Goal: Information Seeking & Learning: Learn about a topic

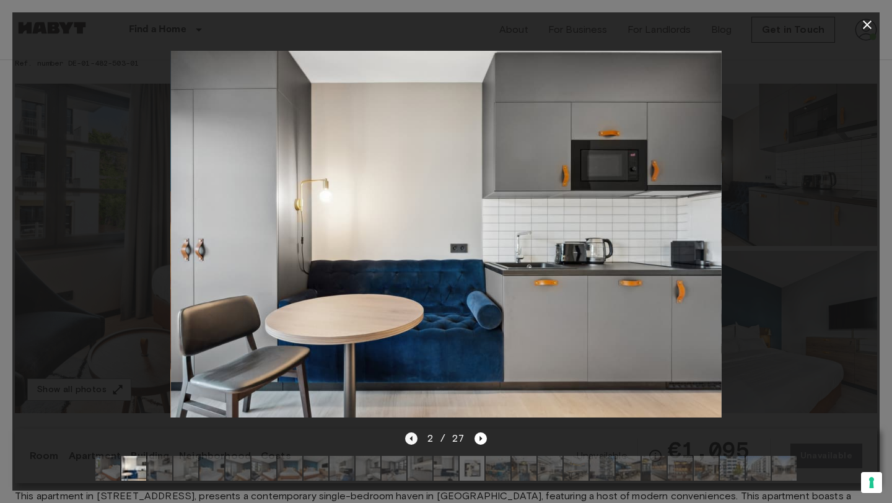
click at [407, 441] on icon "Previous image" at bounding box center [411, 439] width 12 height 12
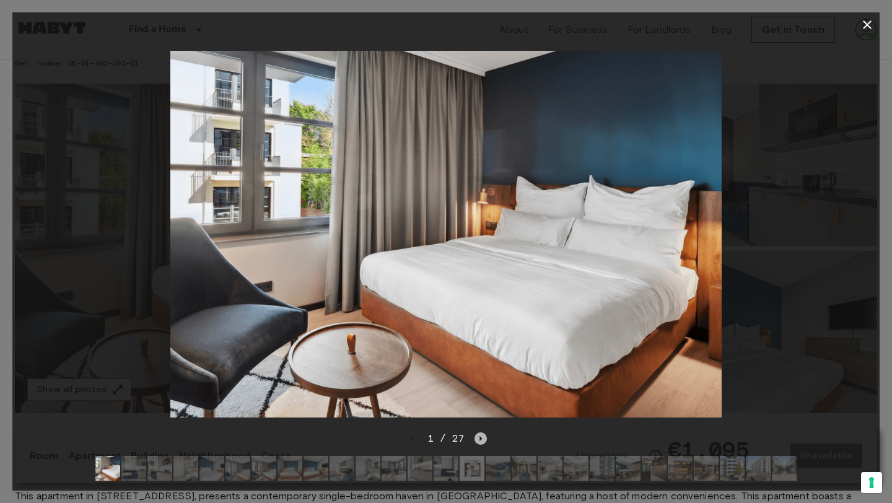
click at [478, 438] on icon "Next image" at bounding box center [481, 439] width 12 height 12
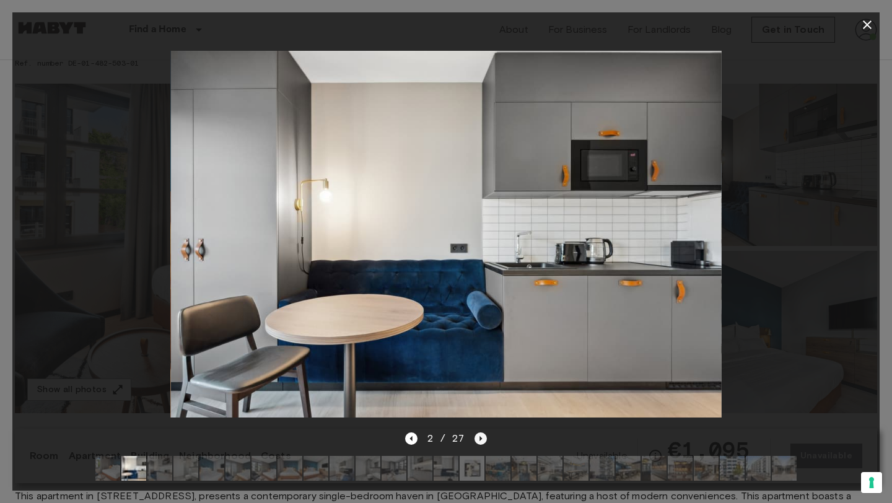
click at [478, 439] on icon "Next image" at bounding box center [481, 439] width 12 height 12
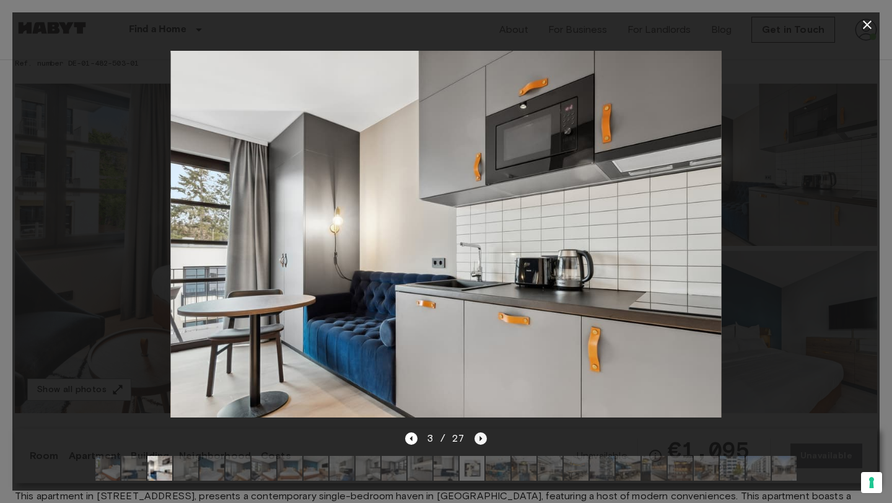
click at [478, 439] on icon "Next image" at bounding box center [481, 439] width 12 height 12
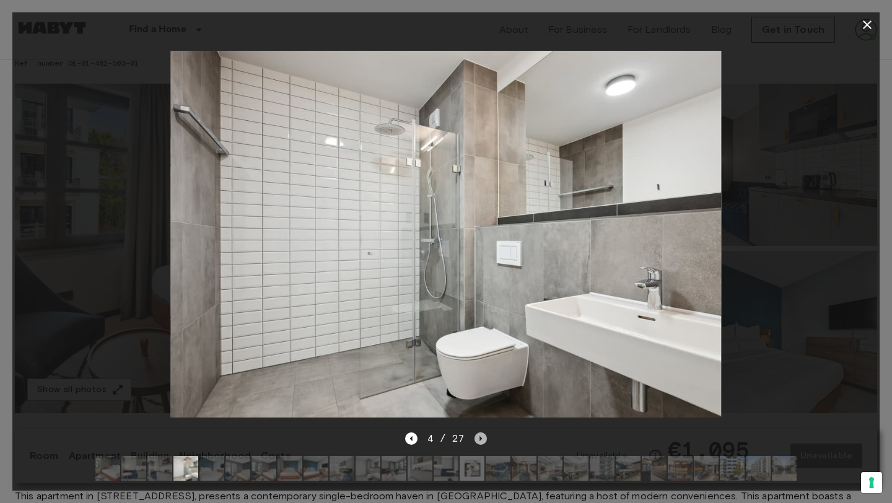
click at [477, 437] on icon "Next image" at bounding box center [481, 439] width 12 height 12
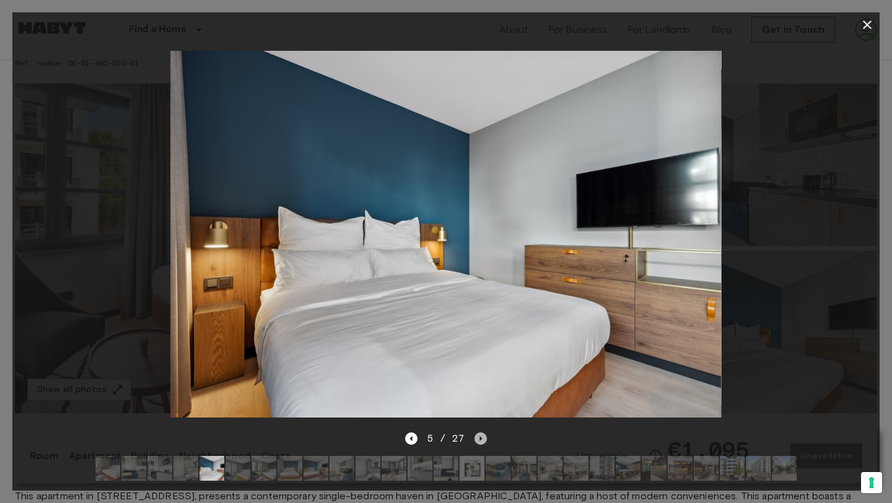
click at [477, 437] on icon "Next image" at bounding box center [481, 439] width 12 height 12
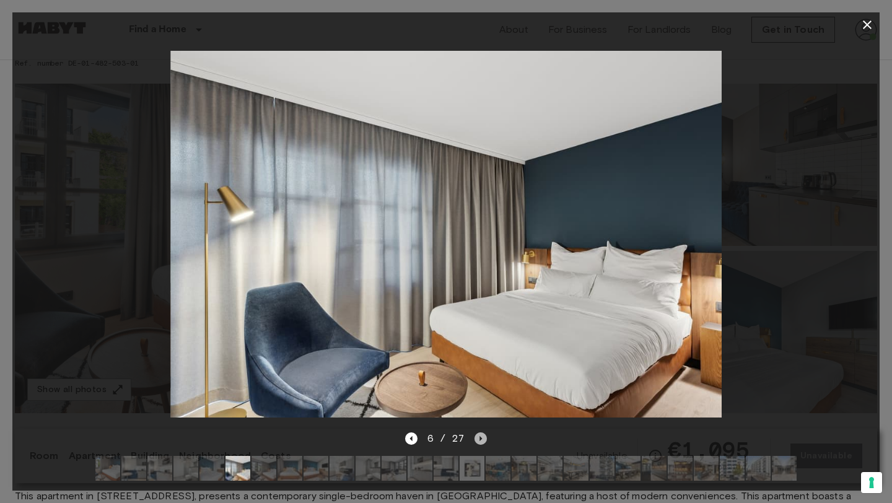
click at [477, 437] on icon "Next image" at bounding box center [481, 439] width 12 height 12
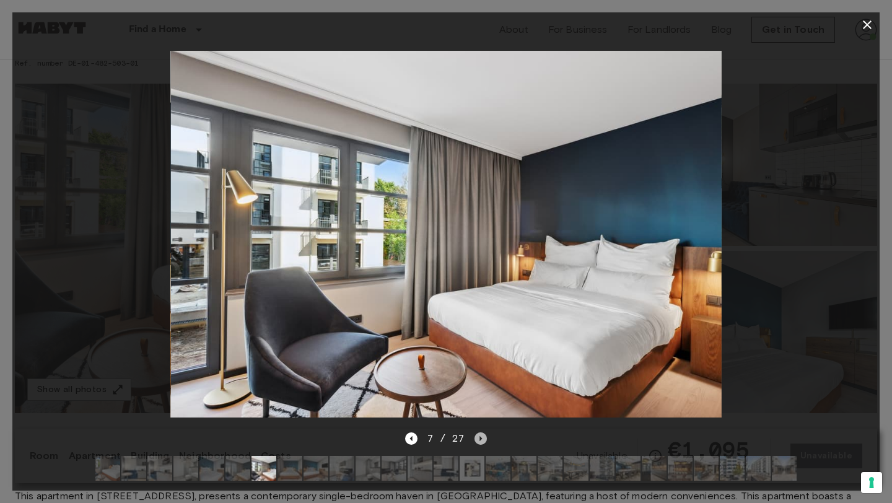
click at [477, 437] on icon "Next image" at bounding box center [481, 439] width 12 height 12
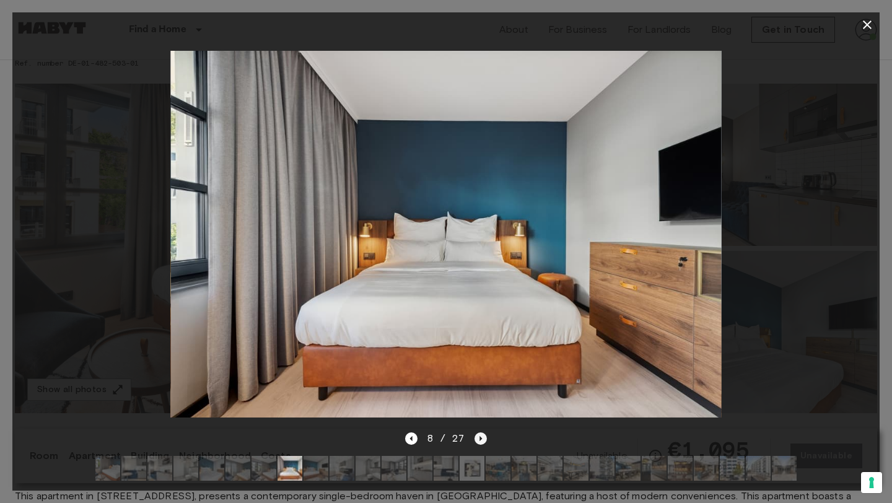
click at [478, 437] on icon "Next image" at bounding box center [481, 439] width 12 height 12
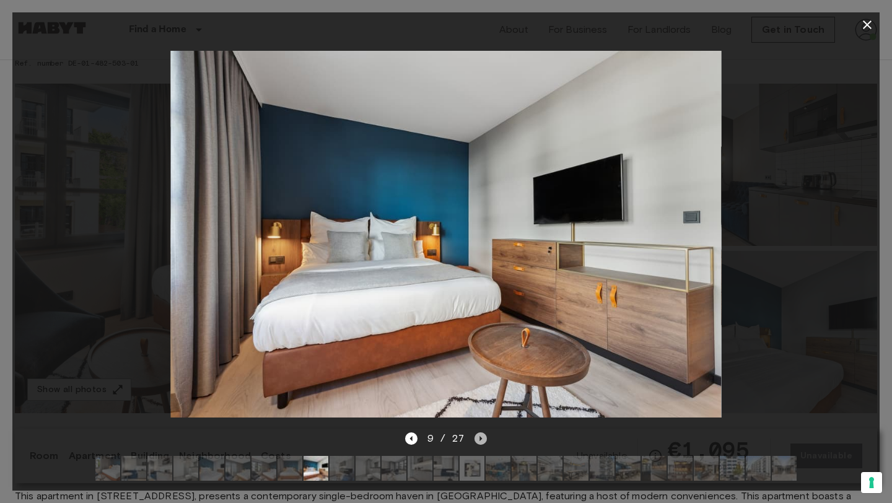
click at [478, 437] on icon "Next image" at bounding box center [481, 439] width 12 height 12
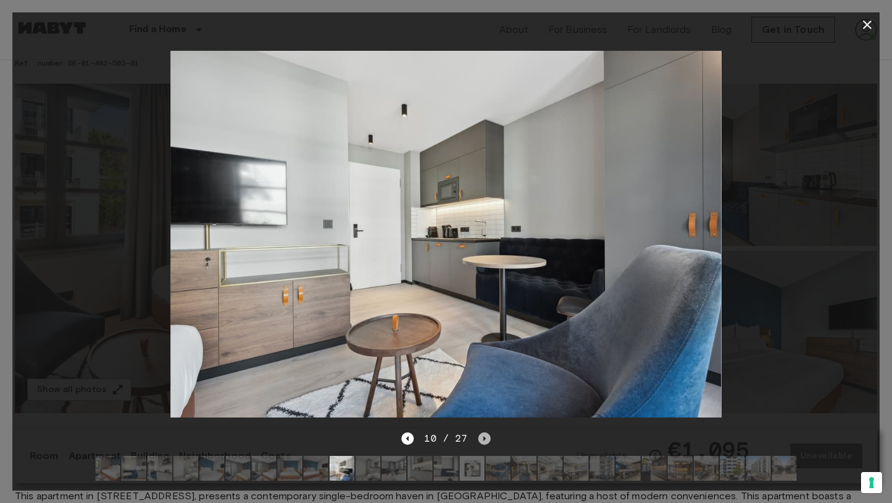
click at [483, 439] on icon "Next image" at bounding box center [484, 438] width 2 height 5
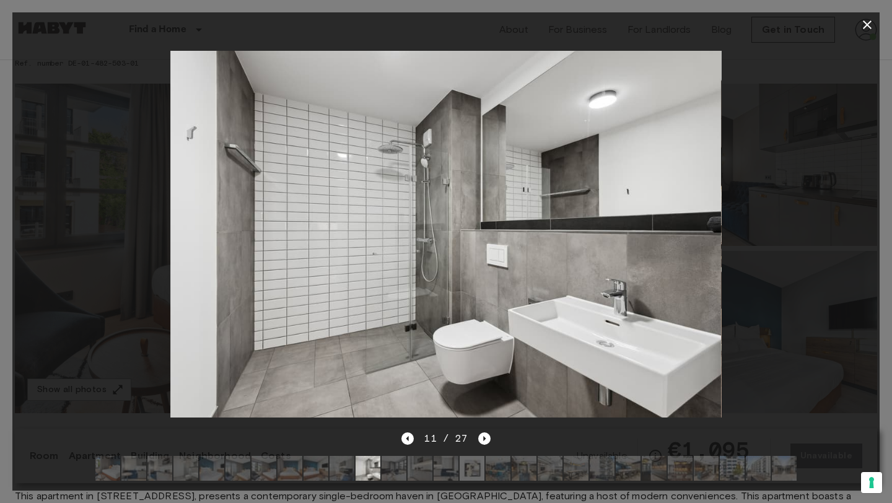
click at [866, 25] on icon "button" at bounding box center [867, 24] width 9 height 9
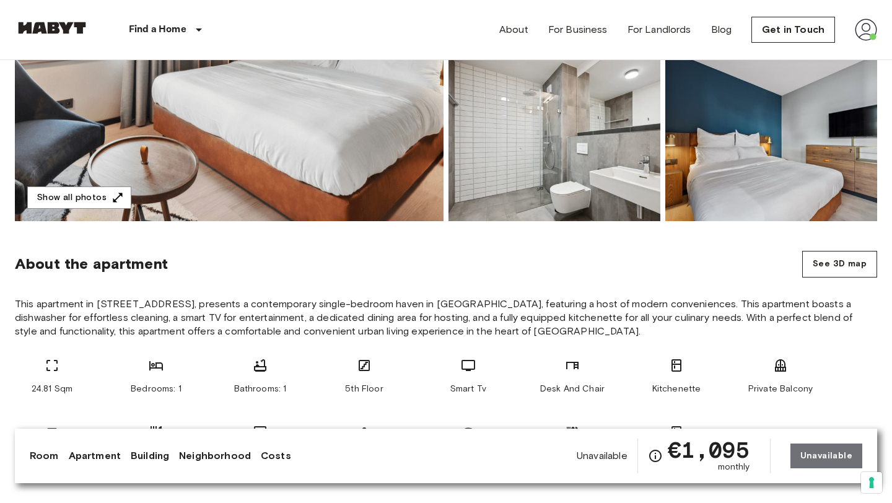
scroll to position [283, 0]
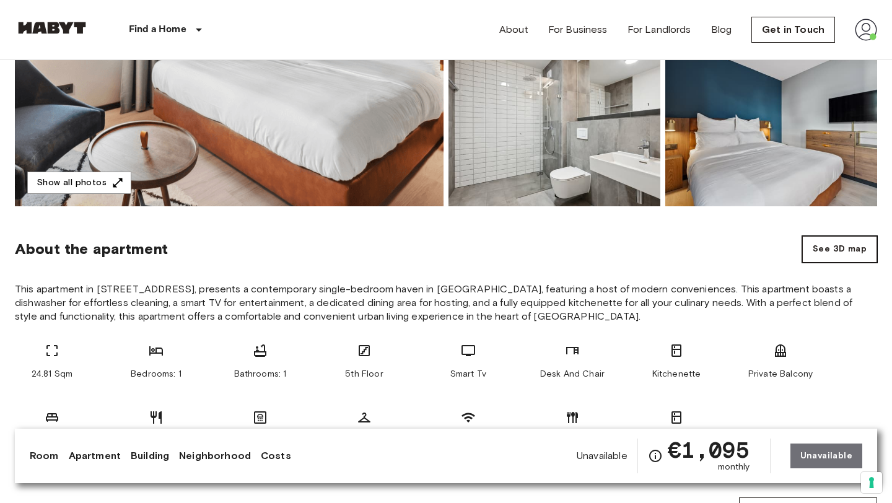
click at [828, 252] on button "See 3D map" at bounding box center [840, 249] width 75 height 27
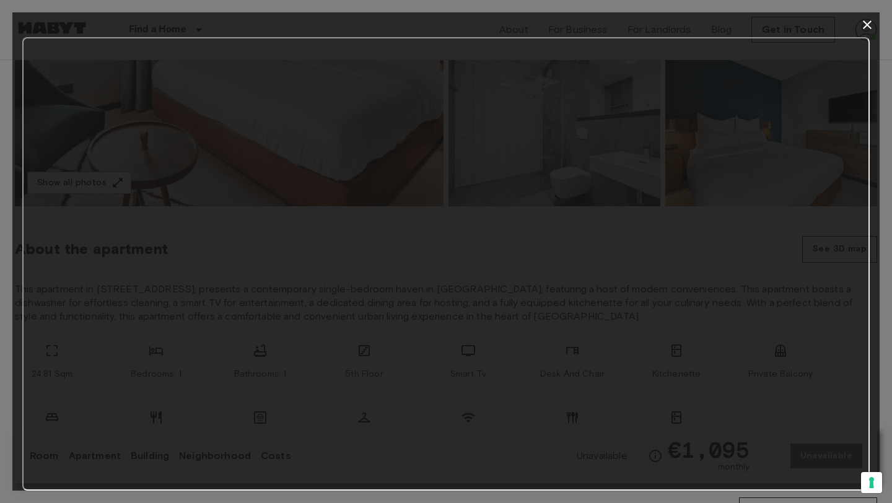
click at [869, 22] on icon "button" at bounding box center [867, 24] width 9 height 9
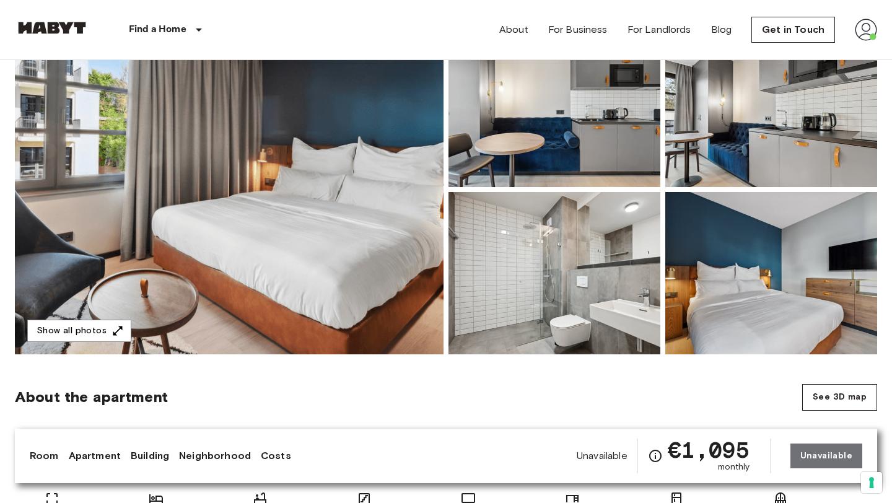
scroll to position [52, 0]
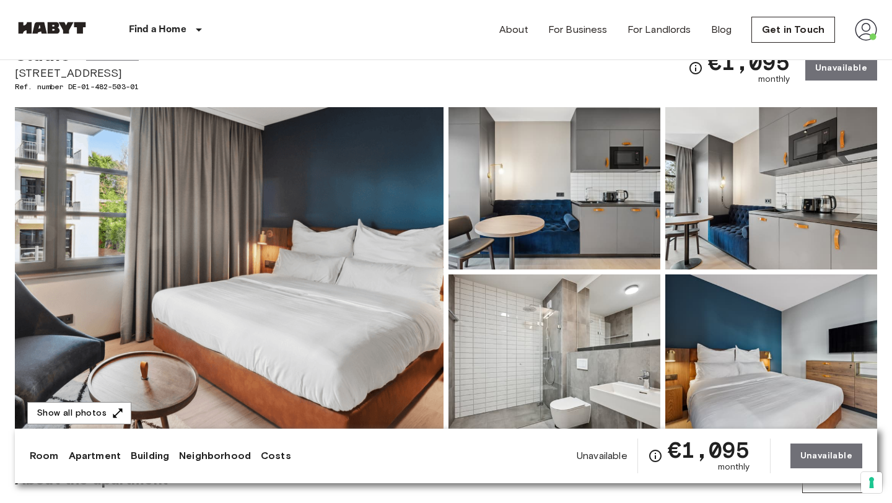
click at [348, 333] on img at bounding box center [229, 272] width 429 height 330
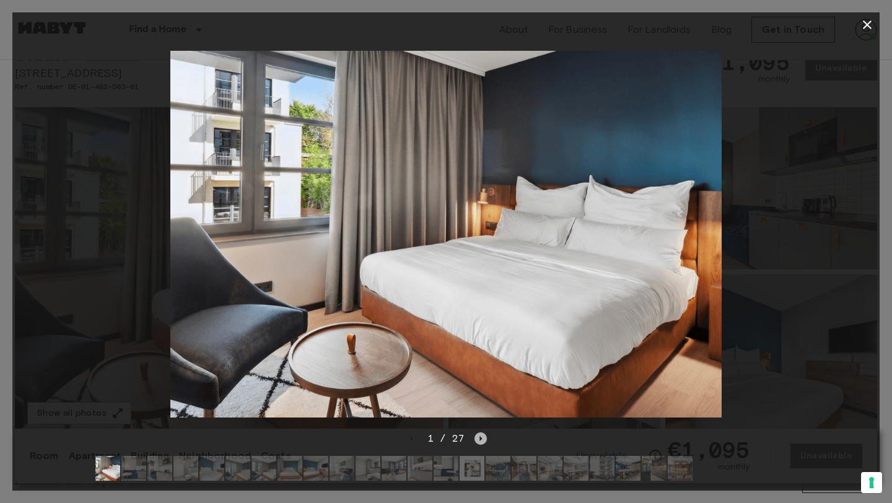
click at [479, 442] on icon "Next image" at bounding box center [481, 439] width 12 height 12
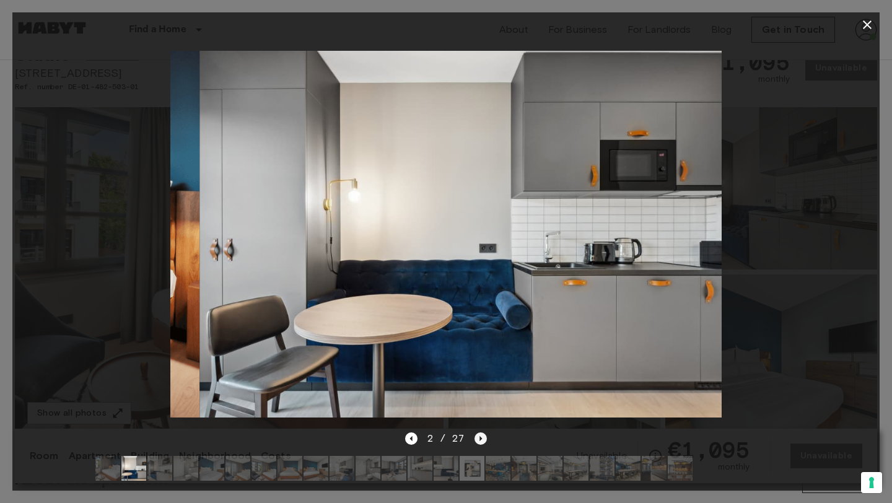
click at [479, 442] on icon "Next image" at bounding box center [481, 439] width 12 height 12
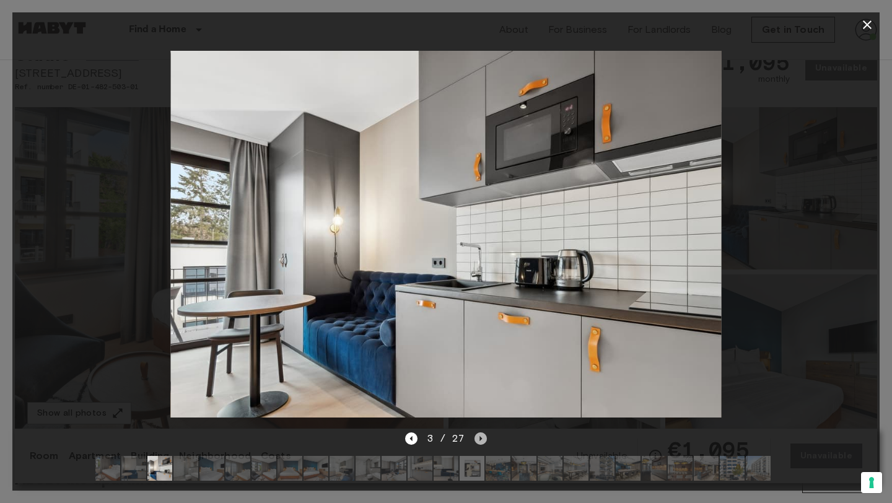
click at [479, 442] on icon "Next image" at bounding box center [481, 439] width 12 height 12
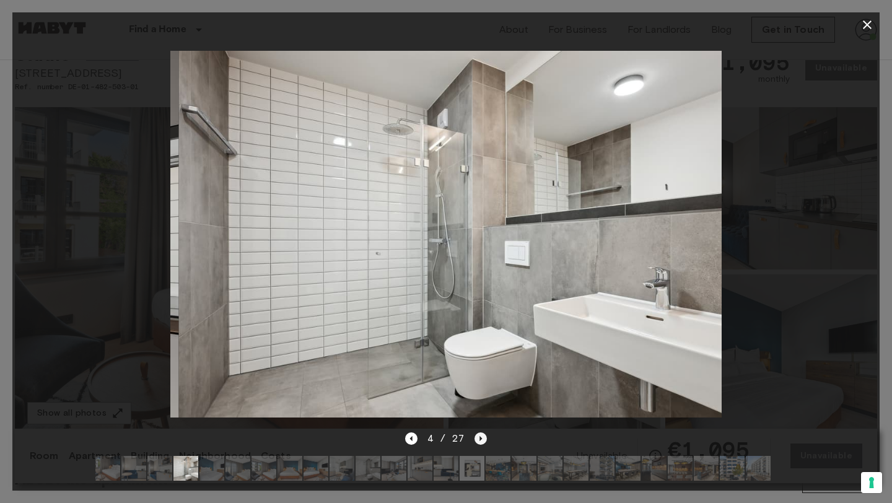
click at [479, 442] on icon "Next image" at bounding box center [481, 439] width 12 height 12
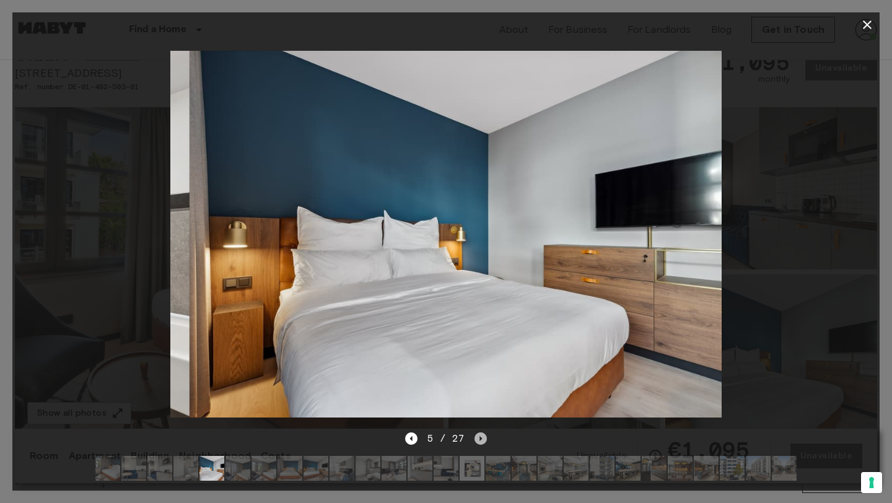
click at [479, 442] on icon "Next image" at bounding box center [481, 439] width 12 height 12
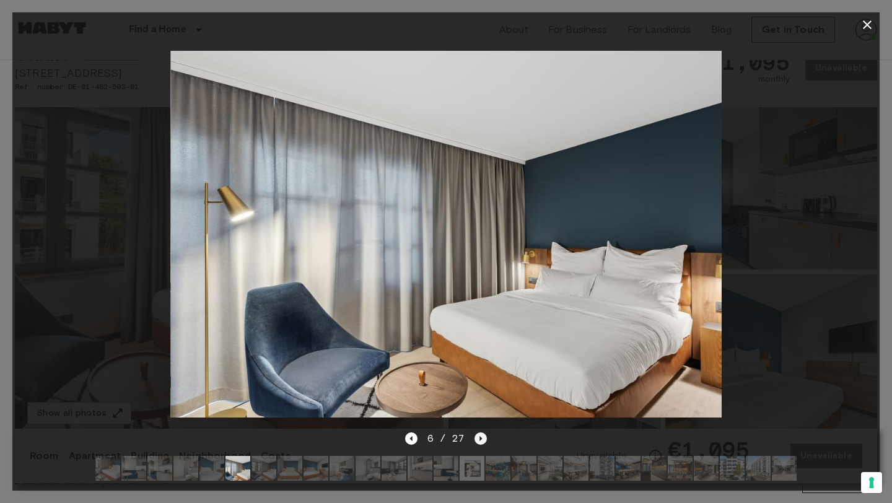
click at [479, 442] on icon "Next image" at bounding box center [481, 439] width 12 height 12
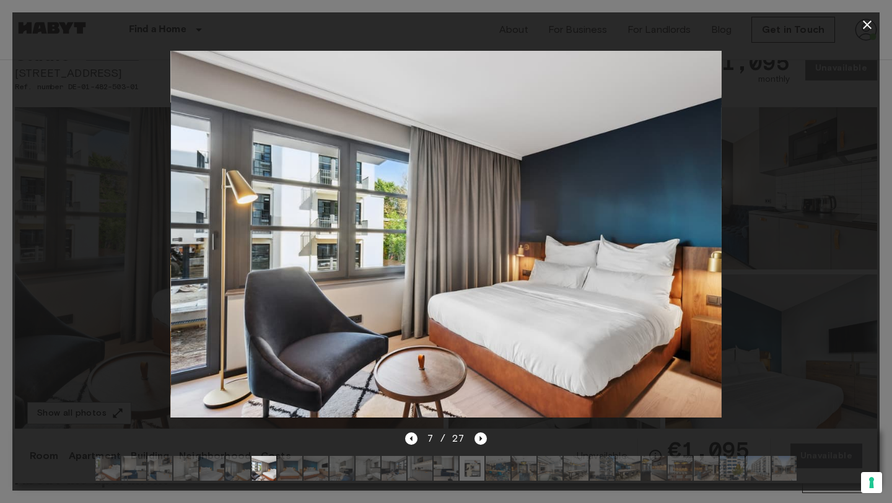
click at [198, 298] on img at bounding box center [445, 234] width 551 height 367
click at [483, 447] on div at bounding box center [446, 468] width 721 height 45
click at [480, 442] on icon "Next image" at bounding box center [481, 439] width 12 height 12
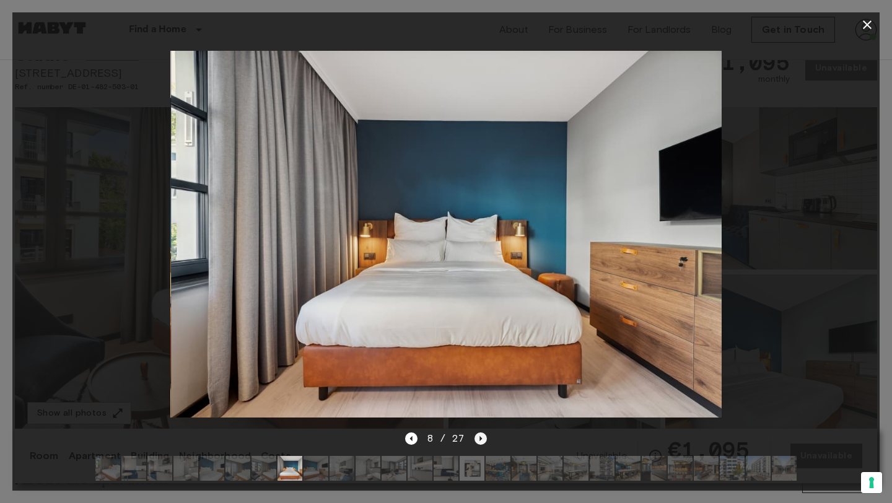
click at [480, 442] on icon "Next image" at bounding box center [481, 439] width 12 height 12
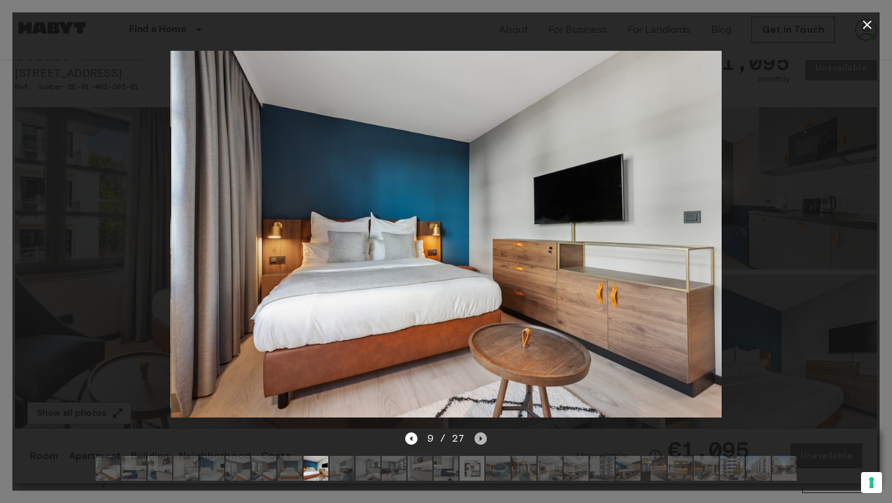
click at [480, 442] on icon "Next image" at bounding box center [481, 439] width 12 height 12
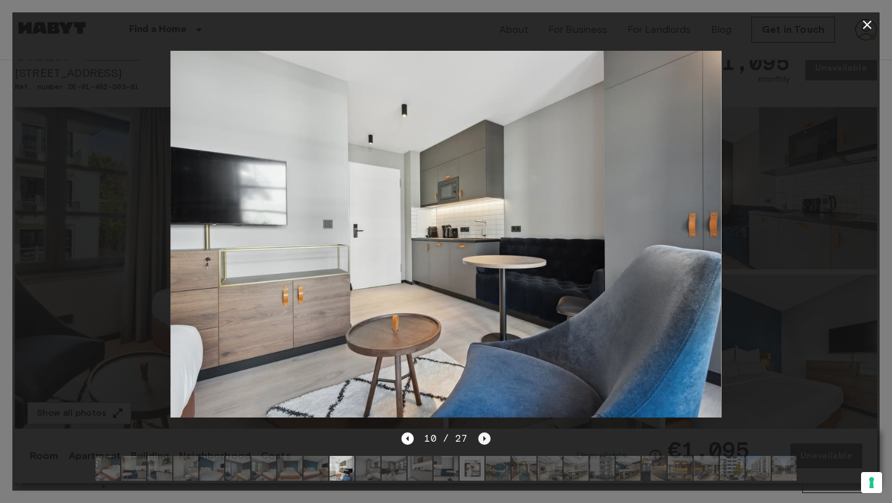
click at [480, 442] on icon "Next image" at bounding box center [484, 439] width 12 height 12
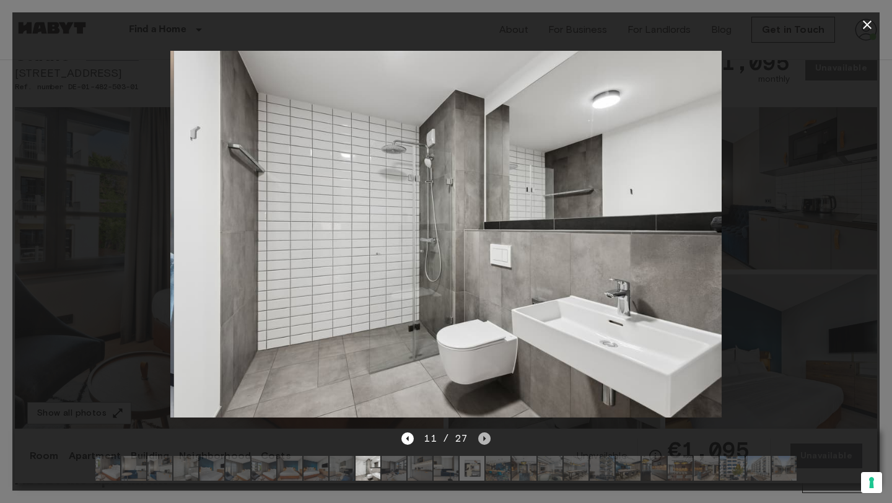
click at [480, 442] on icon "Next image" at bounding box center [484, 439] width 12 height 12
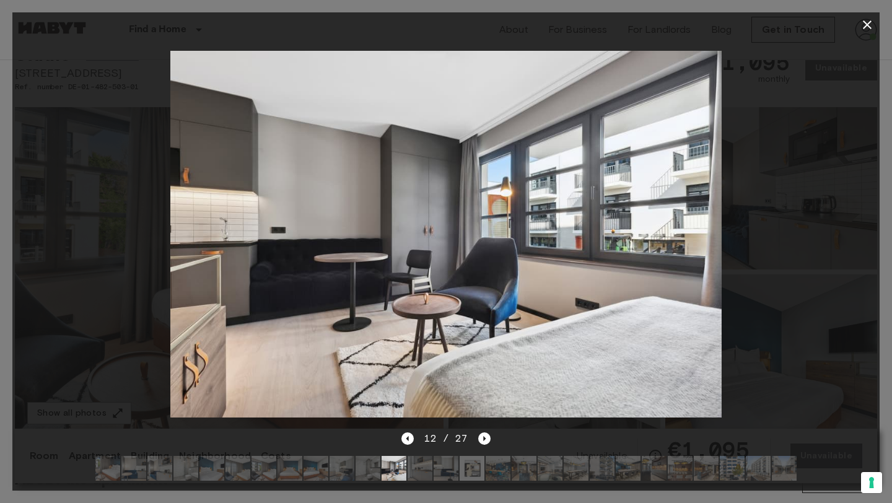
click at [871, 22] on icon "button" at bounding box center [867, 24] width 15 height 15
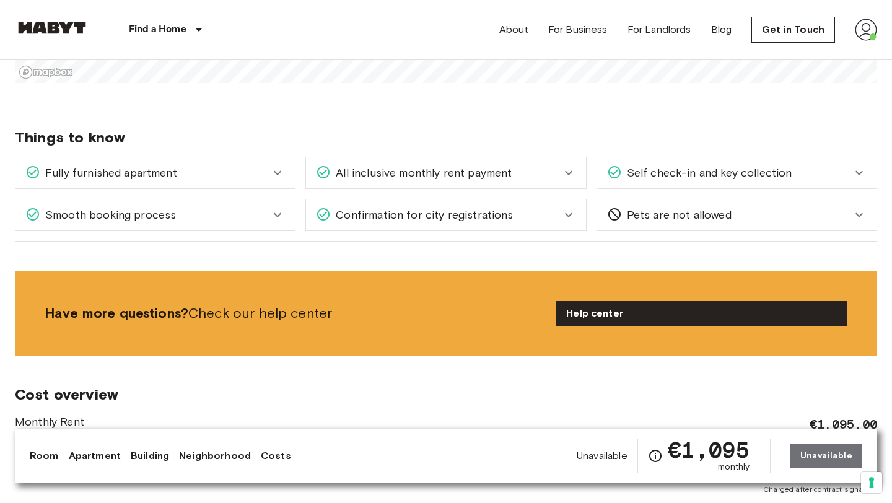
scroll to position [1293, 0]
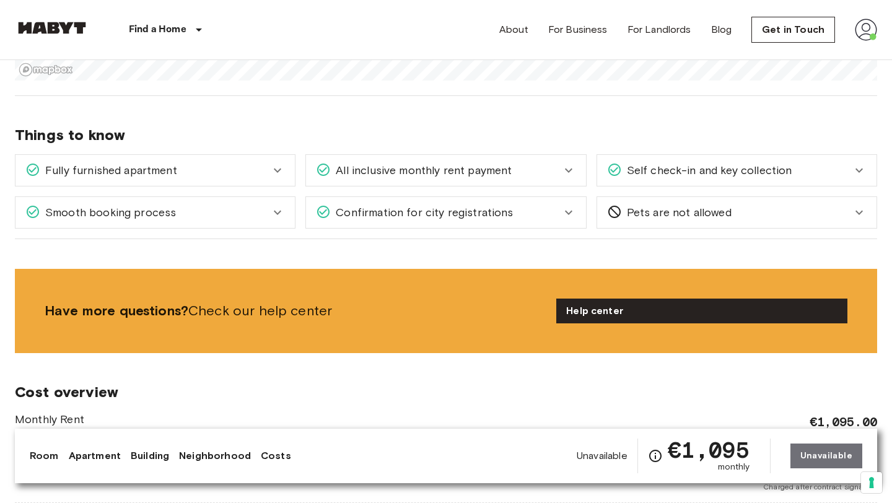
click at [620, 169] on icon at bounding box center [615, 170] width 12 height 12
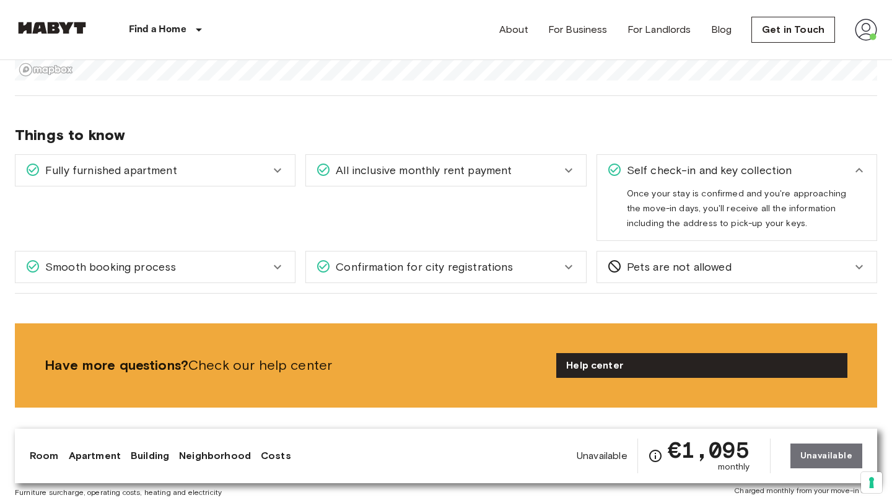
click at [643, 170] on span "Self check-in and key collection" at bounding box center [707, 170] width 170 height 16
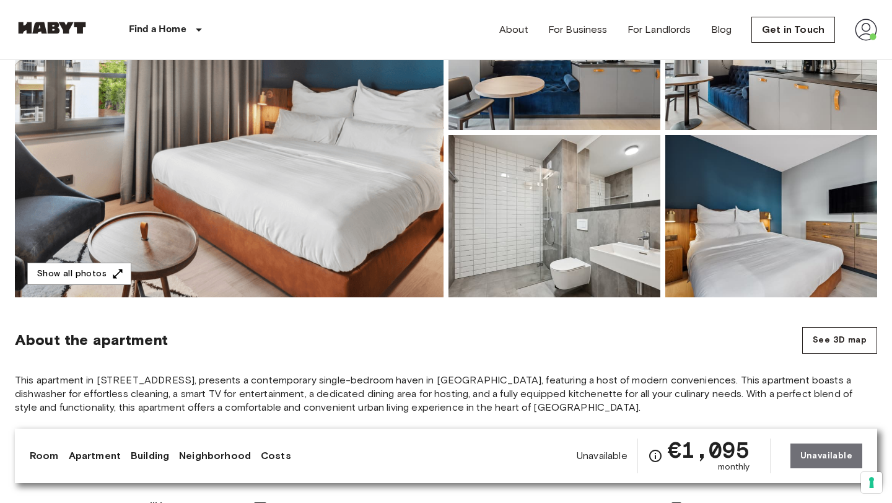
scroll to position [216, 0]
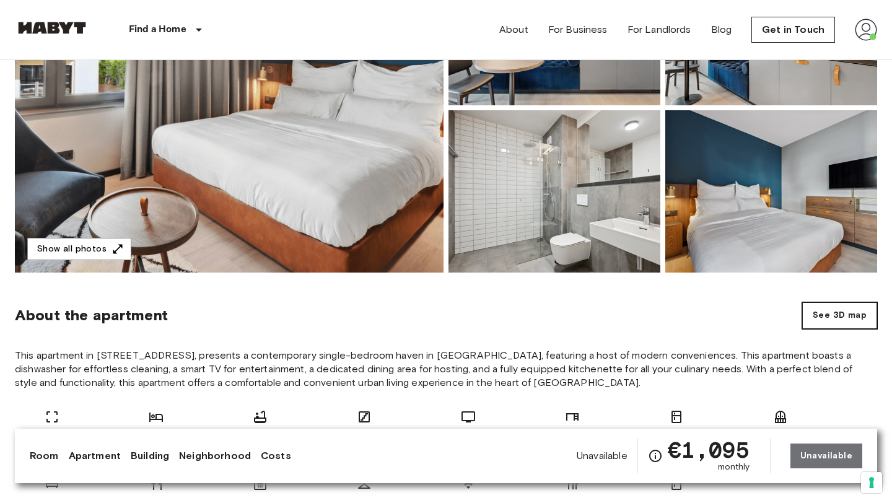
click at [825, 312] on button "See 3D map" at bounding box center [840, 315] width 75 height 27
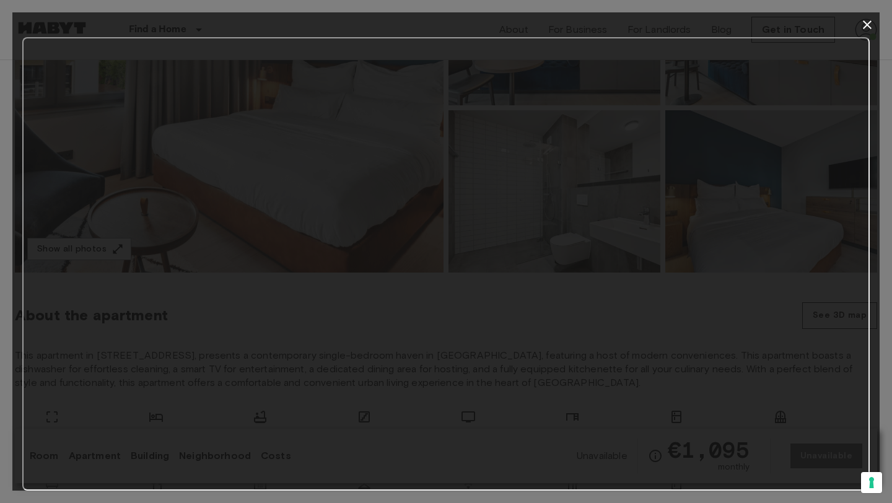
click at [866, 25] on icon "button" at bounding box center [867, 24] width 9 height 9
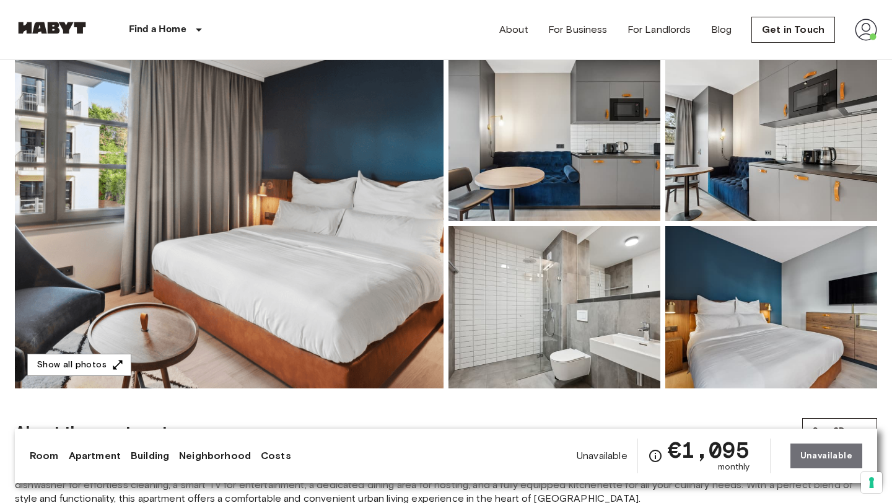
scroll to position [100, 0]
